Goal: Information Seeking & Learning: Understand process/instructions

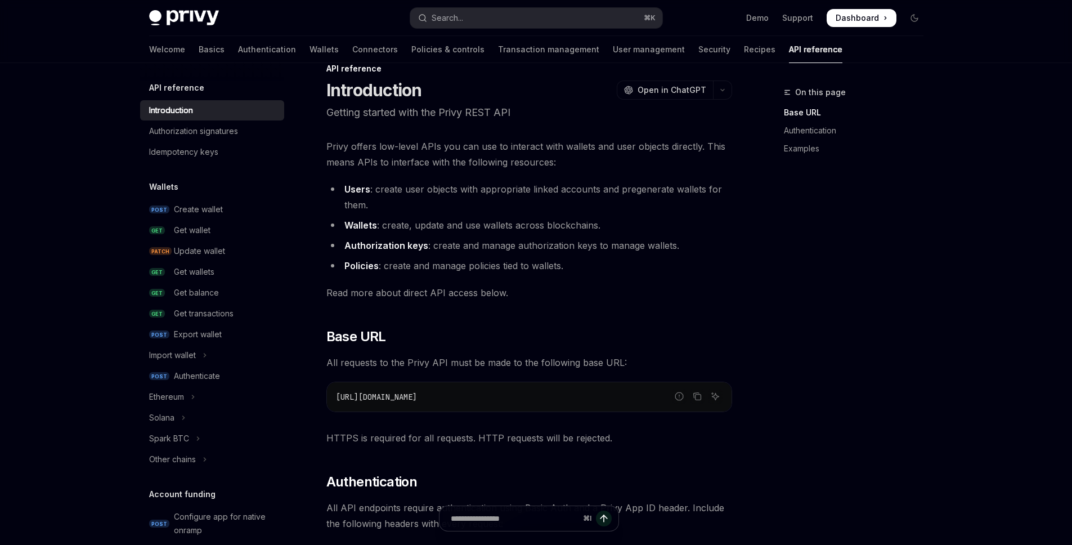
scroll to position [83, 0]
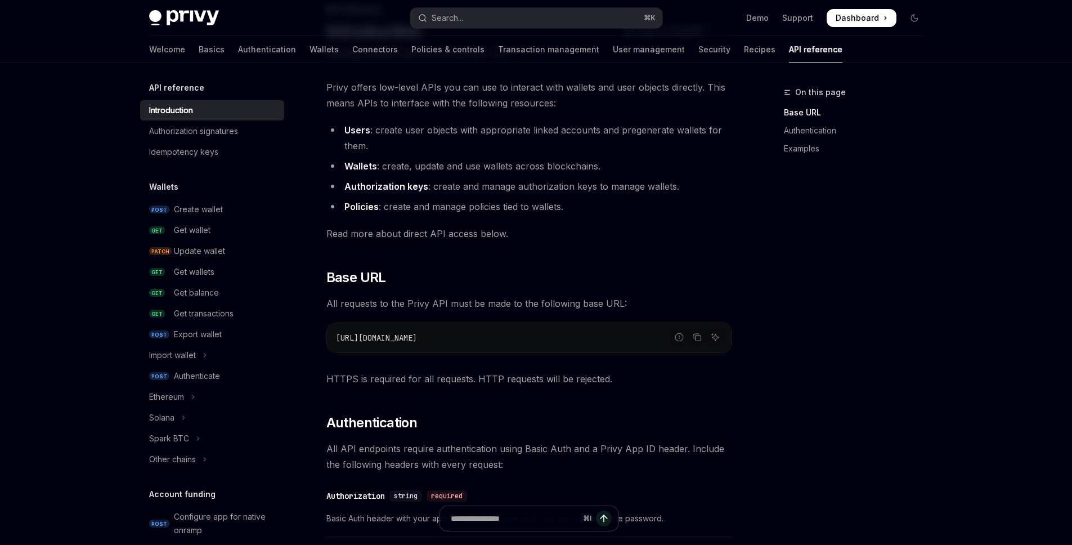
click at [80, 149] on div "Skip to main content Privy Docs home page Search... ⌘ K Demo Support Dashboard …" at bounding box center [536, 519] width 1072 height 1205
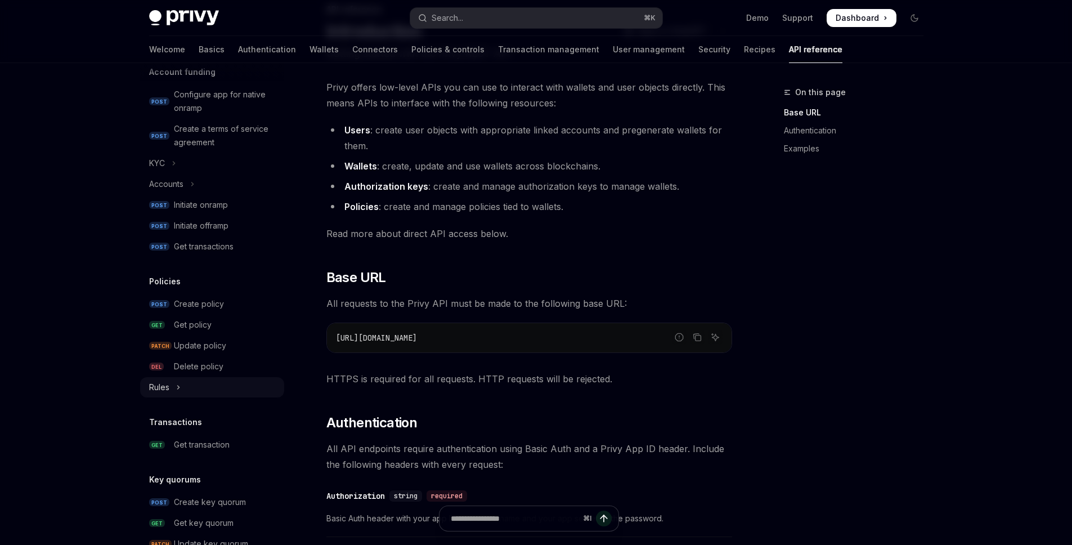
click at [172, 387] on button "Rules" at bounding box center [212, 387] width 144 height 20
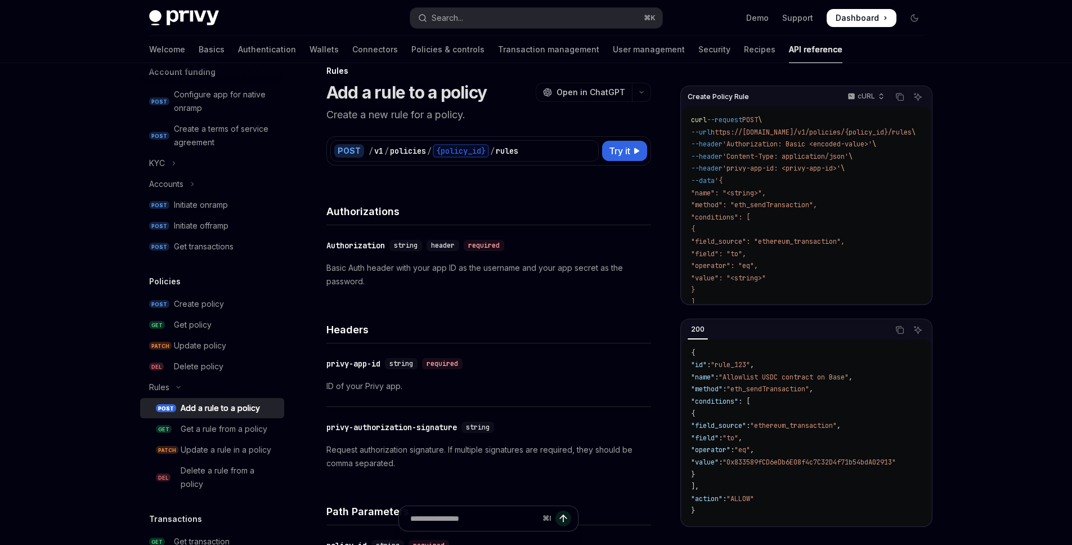
scroll to position [21, 0]
click at [198, 347] on div "Update policy" at bounding box center [200, 346] width 52 height 14
type textarea "*"
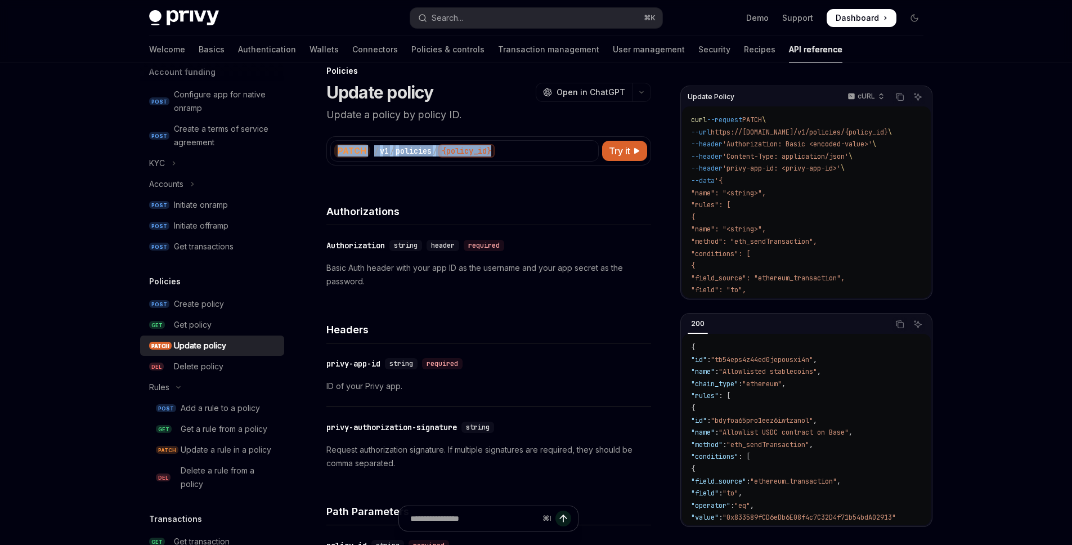
drag, startPoint x: 510, startPoint y: 152, endPoint x: 339, endPoint y: 150, distance: 171.2
click at [339, 150] on div "PATCH / v1 / policies / {policy_id}" at bounding box center [464, 150] width 269 height 21
copy div "PATCH / v1 / policies / {policy_id}"
click at [589, 152] on icon at bounding box center [589, 150] width 9 height 9
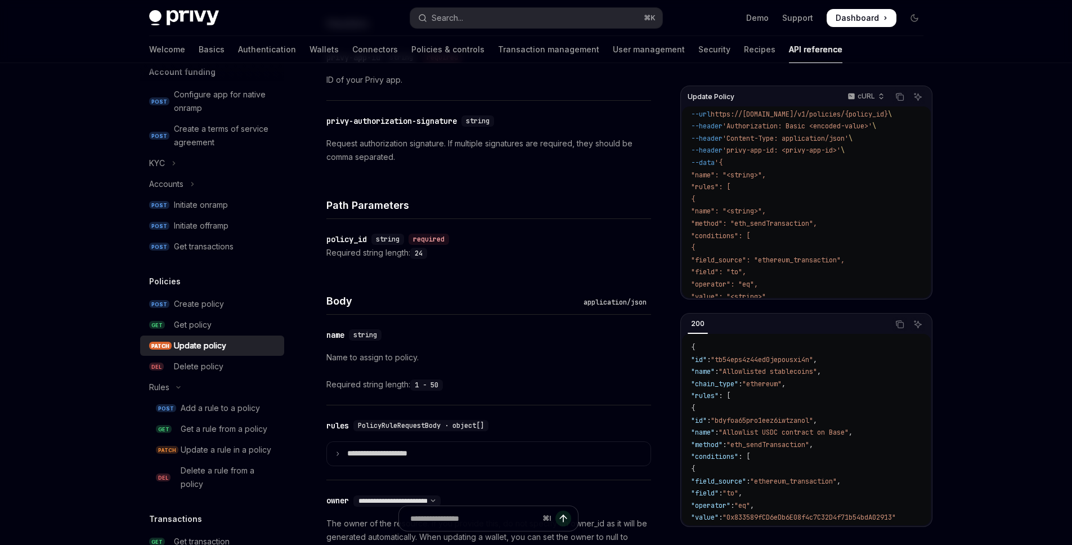
scroll to position [549, 0]
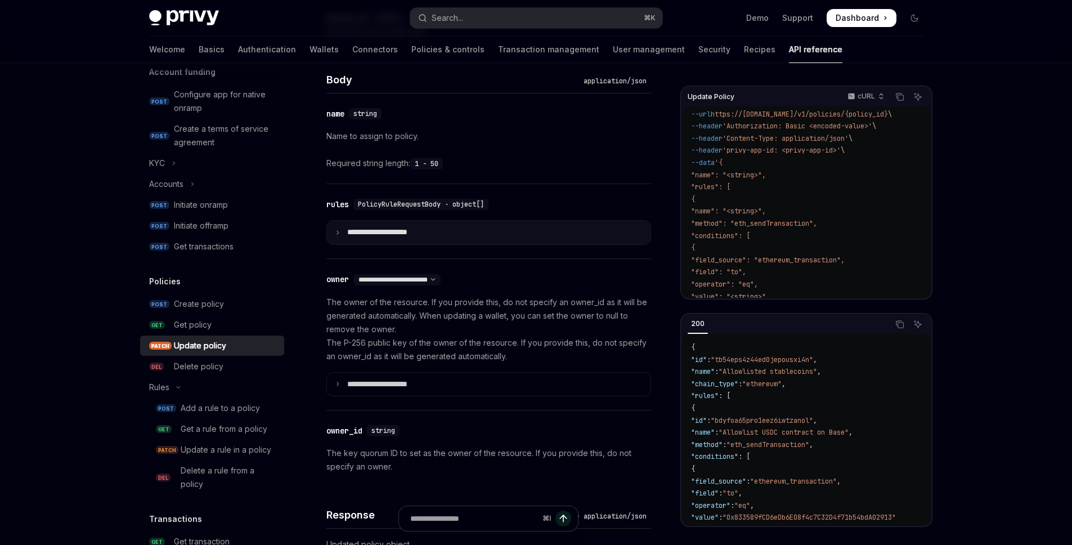
click at [336, 232] on icon at bounding box center [338, 233] width 6 height 6
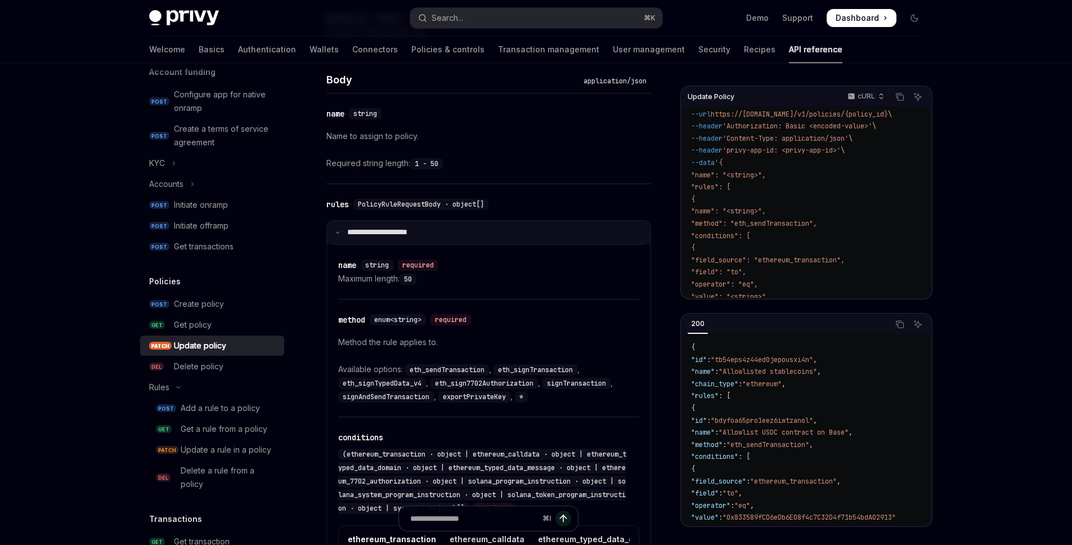
click at [336, 232] on icon at bounding box center [338, 233] width 6 height 6
